Goal: Information Seeking & Learning: Learn about a topic

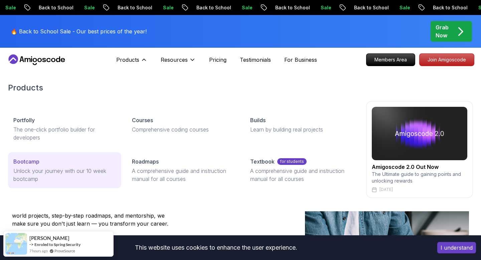
click at [31, 164] on p "Bootcamp" at bounding box center [26, 162] width 26 height 8
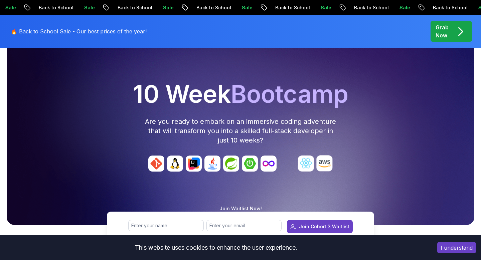
scroll to position [49, 0]
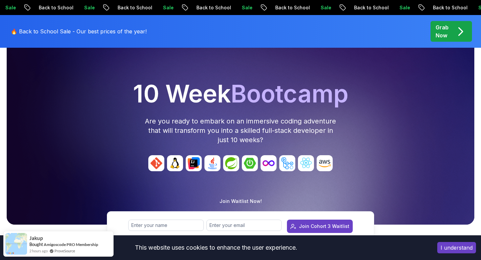
click at [216, 164] on img at bounding box center [212, 163] width 16 height 16
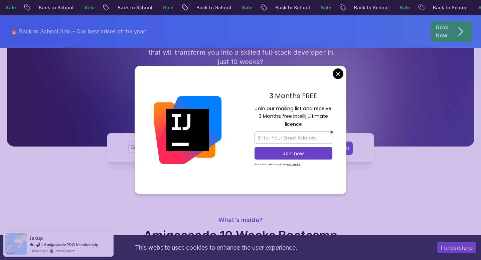
scroll to position [131, 0]
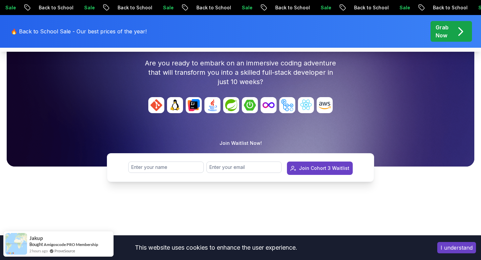
scroll to position [0, 0]
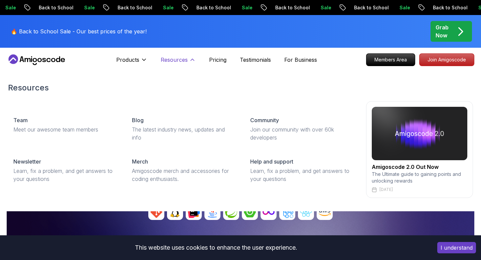
click at [187, 58] on p "Resources" at bounding box center [174, 60] width 27 height 8
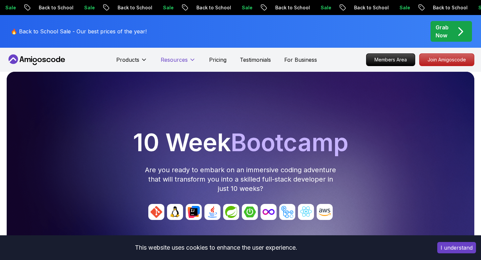
click at [187, 58] on p "Resources" at bounding box center [174, 60] width 27 height 8
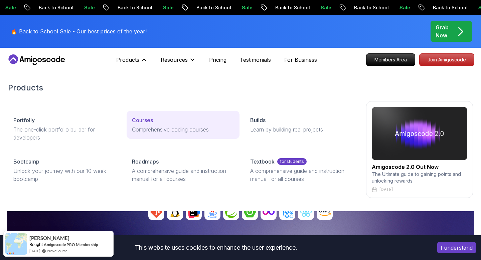
click at [155, 120] on div "Courses" at bounding box center [183, 120] width 103 height 8
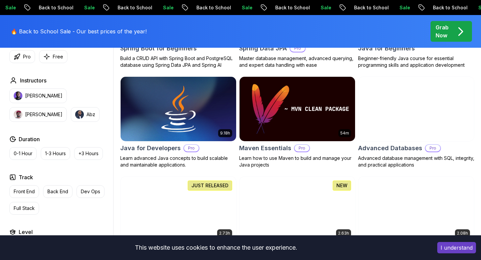
scroll to position [397, 0]
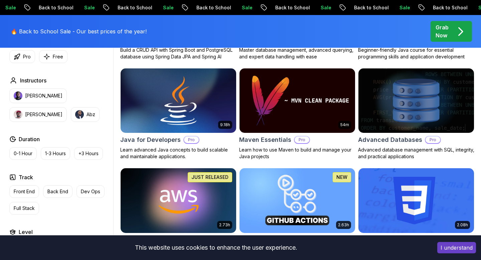
click at [204, 113] on img at bounding box center [178, 101] width 121 height 68
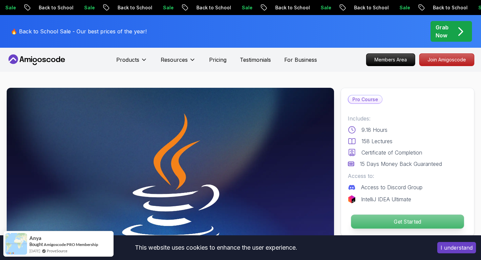
click at [387, 221] on p "Get Started" at bounding box center [407, 222] width 113 height 14
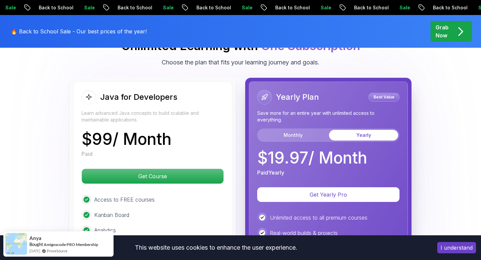
scroll to position [1632, 0]
